Goal: Go to known website: Go to known website

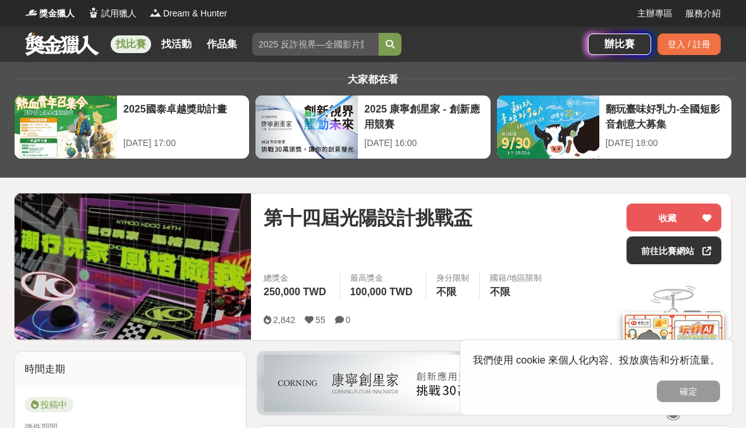
click at [687, 386] on button "確定" at bounding box center [688, 392] width 63 height 22
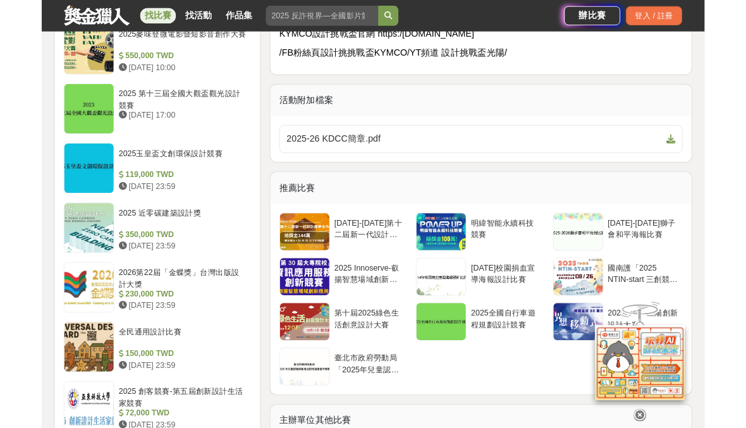
scroll to position [1212, 0]
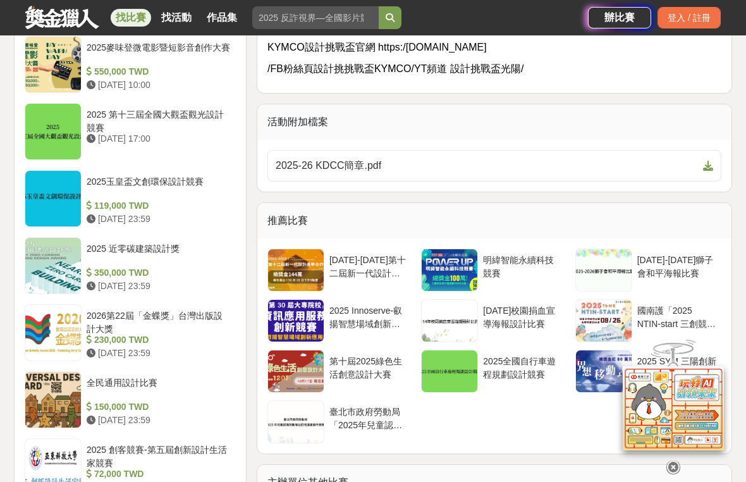
click at [709, 165] on icon at bounding box center [708, 166] width 10 height 10
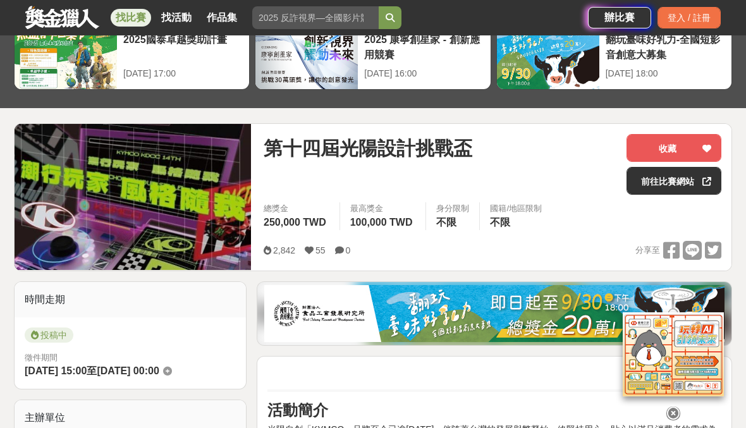
scroll to position [68, 0]
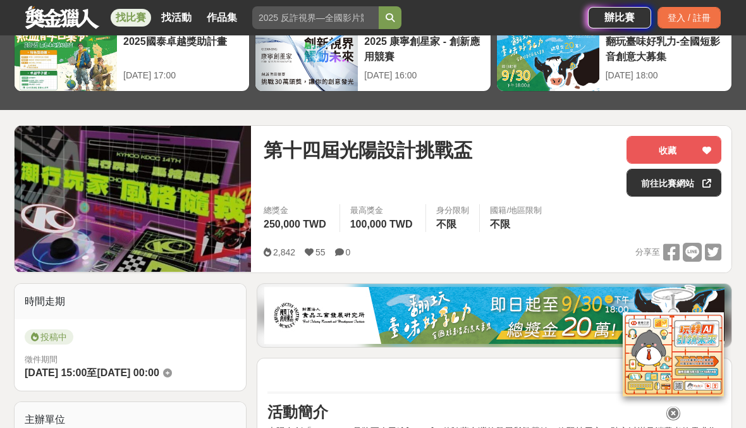
click at [689, 190] on link "前往比賽網站" at bounding box center [674, 183] width 95 height 28
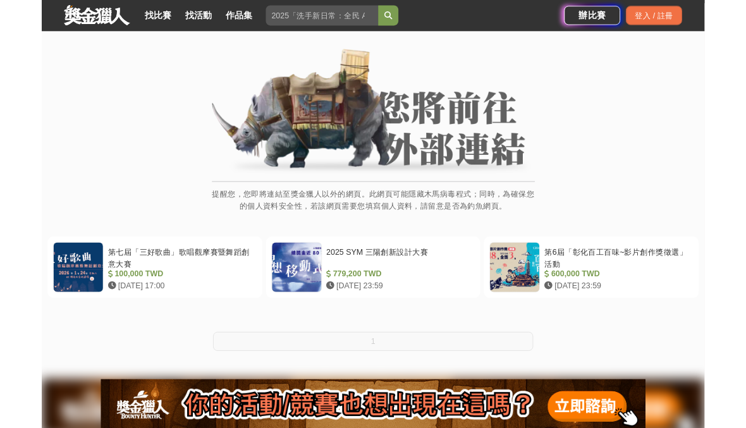
scroll to position [59, 0]
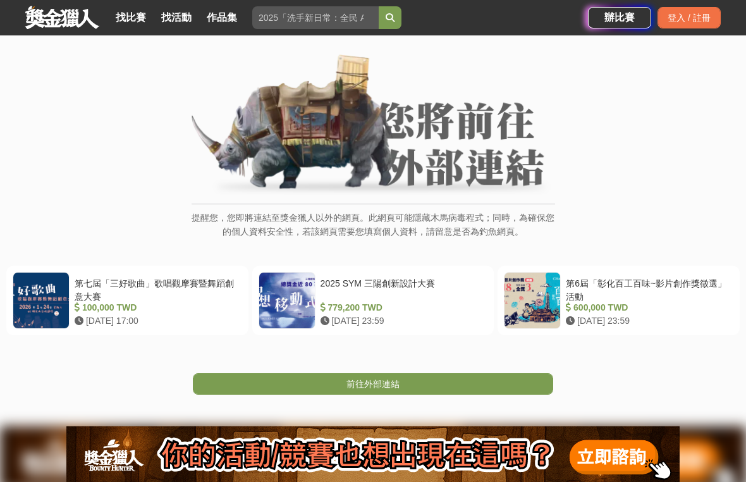
click at [547, 382] on link "前往外部連結" at bounding box center [373, 384] width 360 height 22
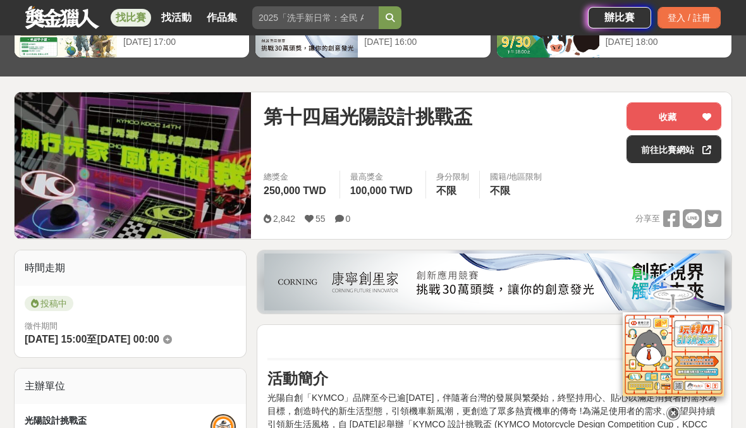
scroll to position [102, 0]
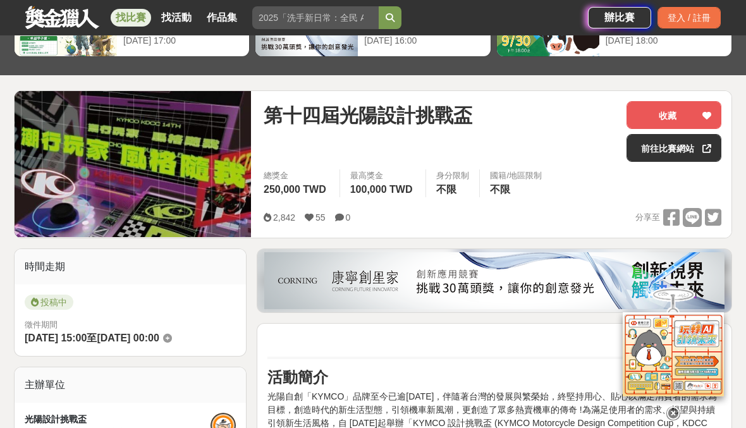
click at [697, 144] on link "前往比賽網站" at bounding box center [674, 148] width 95 height 28
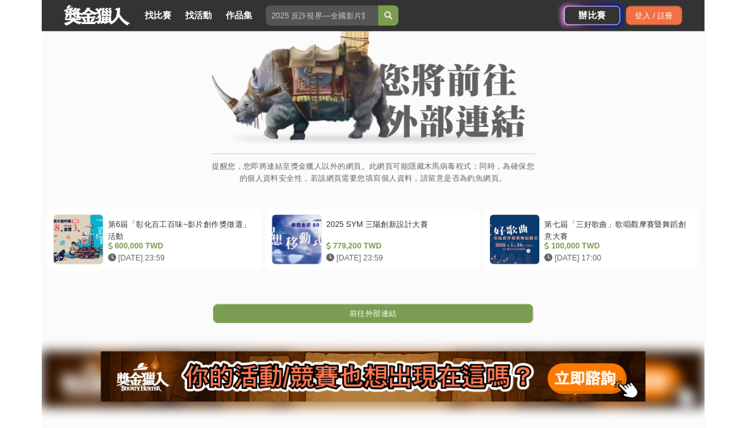
scroll to position [90, 0]
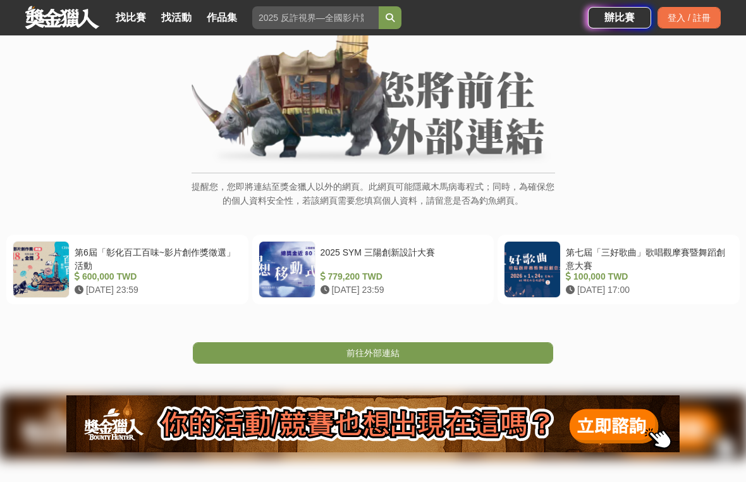
click at [446, 348] on link "前往外部連結" at bounding box center [373, 353] width 360 height 22
